Goal: Transaction & Acquisition: Purchase product/service

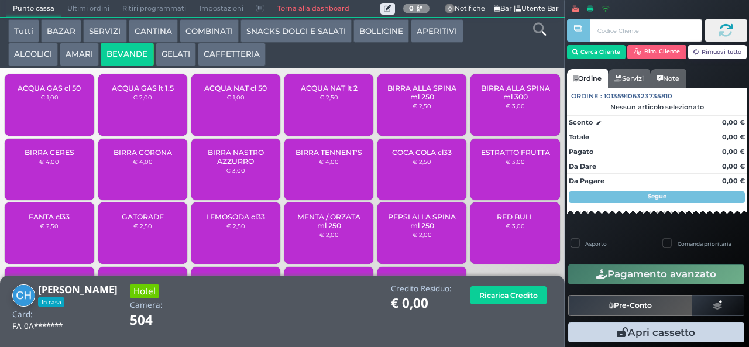
click at [212, 118] on div "ACQUA NAT cl 50 € 1,00" at bounding box center [235, 104] width 89 height 61
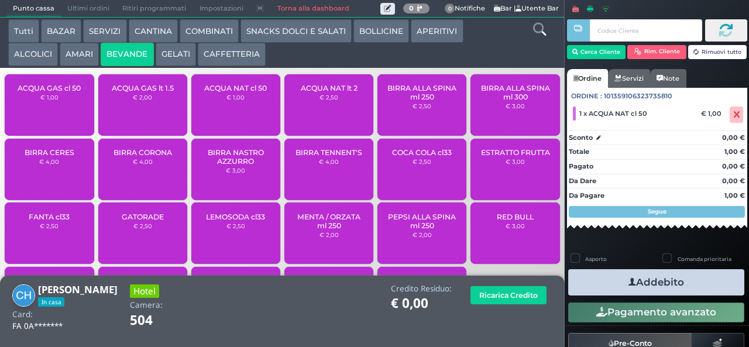
click at [424, 36] on button "APERITIVI" at bounding box center [437, 30] width 52 height 23
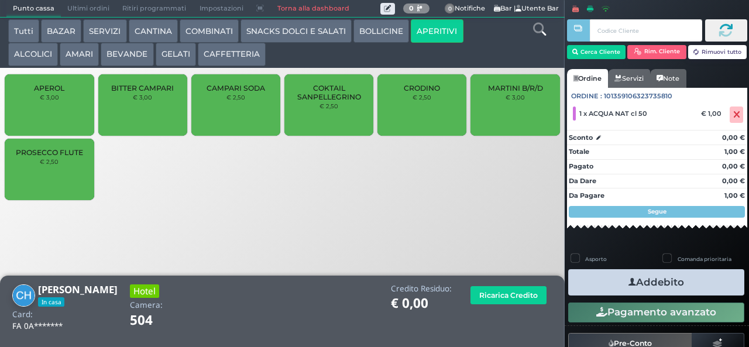
click at [52, 180] on div "PROSECCO FLUTE € 2,50" at bounding box center [49, 169] width 89 height 61
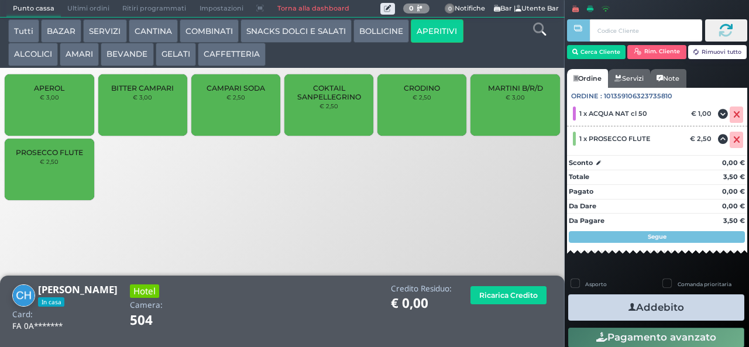
click at [629, 307] on icon "button" at bounding box center [633, 307] width 8 height 12
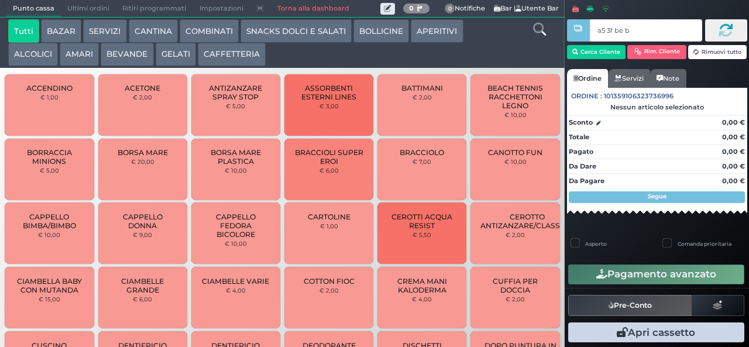
type input "a5 3f be b9"
click at [174, 29] on button "CANTINA" at bounding box center [153, 30] width 49 height 23
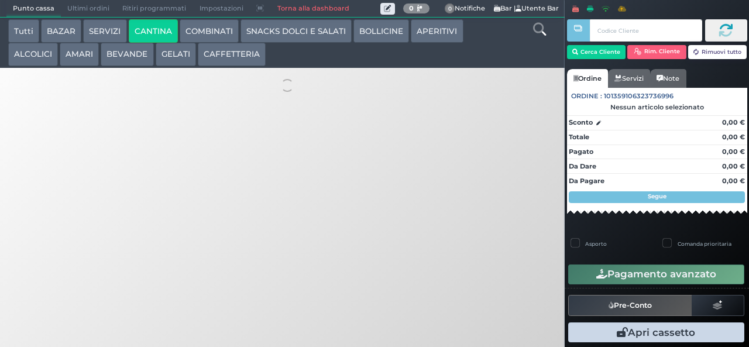
click at [178, 50] on button "GELATI" at bounding box center [176, 54] width 40 height 23
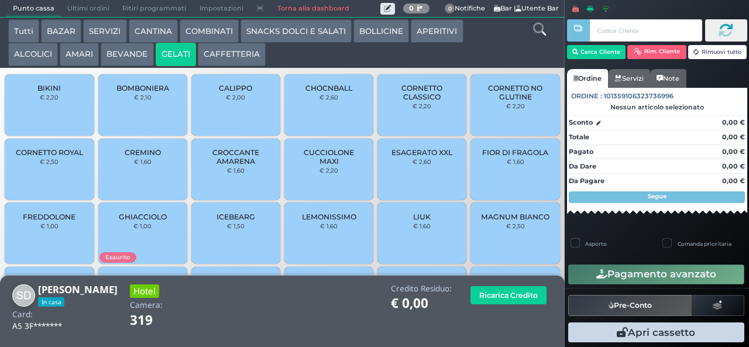
click at [312, 166] on span "CUCCIOLONE MAXI" at bounding box center [329, 157] width 70 height 18
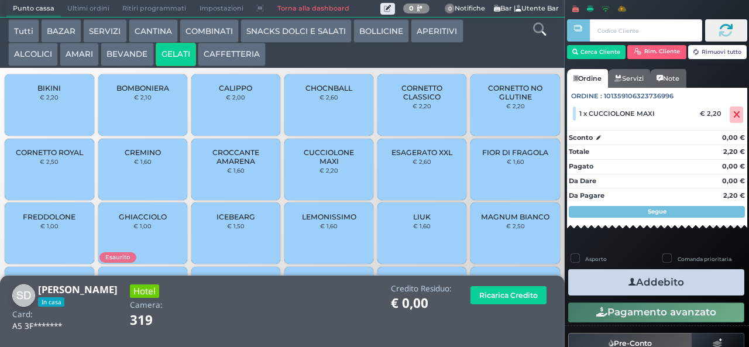
click at [629, 282] on icon "button" at bounding box center [633, 282] width 8 height 12
